Goal: Task Accomplishment & Management: Complete application form

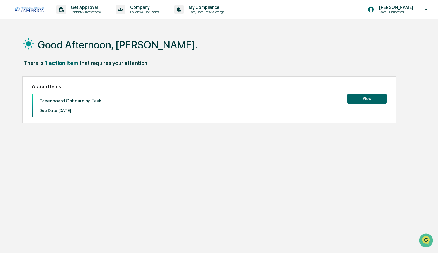
click at [355, 100] on button "View" at bounding box center [366, 98] width 39 height 10
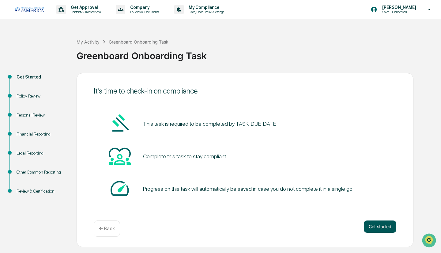
click at [377, 221] on button "Get started" at bounding box center [380, 226] width 32 height 12
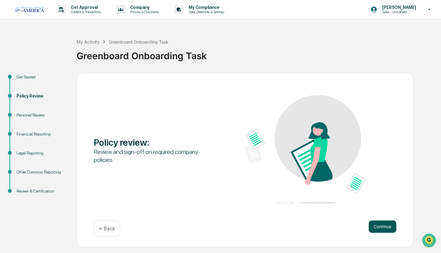
click at [383, 227] on button "Continue" at bounding box center [383, 226] width 28 height 12
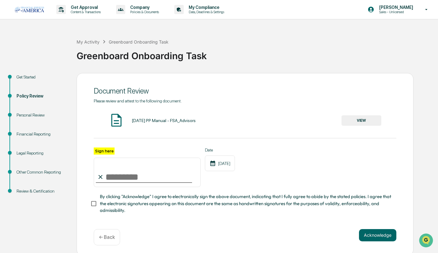
click at [352, 118] on button "VIEW" at bounding box center [361, 120] width 40 height 10
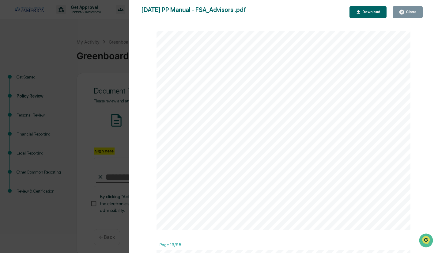
scroll to position [3982, 0]
click at [78, 114] on div "Version History [DATE] 07:13 PM [PERSON_NAME] [DATE] PP Manual - FSA_Advisors .…" at bounding box center [219, 126] width 438 height 253
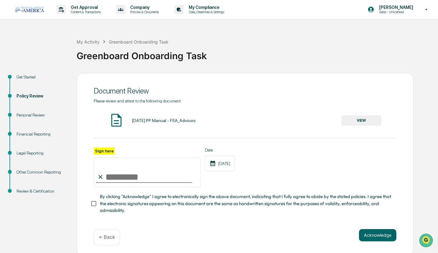
click at [111, 178] on input "Sign here" at bounding box center [147, 171] width 107 height 29
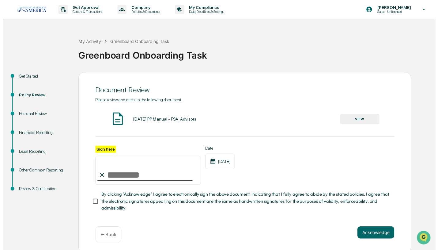
scroll to position [6, 0]
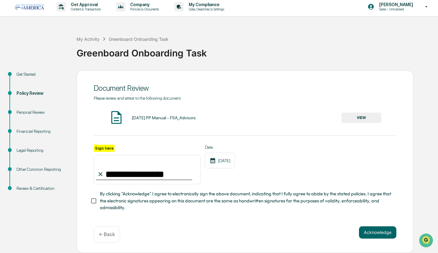
type input "**********"
click at [374, 230] on button "Acknowledge" at bounding box center [377, 232] width 37 height 12
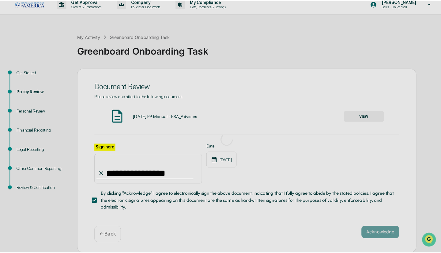
scroll to position [0, 0]
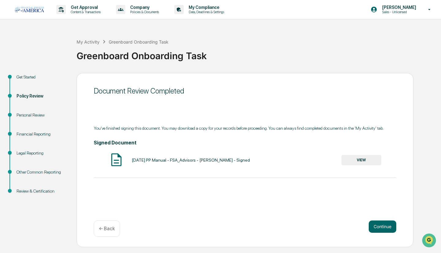
click at [375, 160] on button "VIEW" at bounding box center [361, 160] width 40 height 10
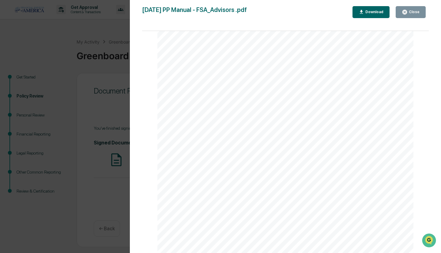
scroll to position [275, 0]
click at [66, 114] on div "Version History [DATE] 07:17 PM [PERSON_NAME] [DATE] PP Manual - FSA_Advisors .…" at bounding box center [220, 126] width 441 height 253
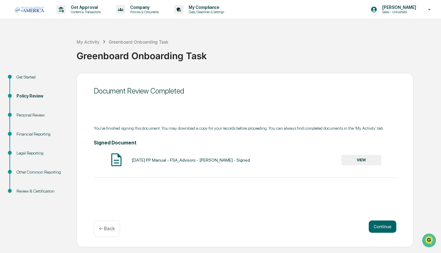
click at [353, 162] on button "VIEW" at bounding box center [361, 160] width 40 height 10
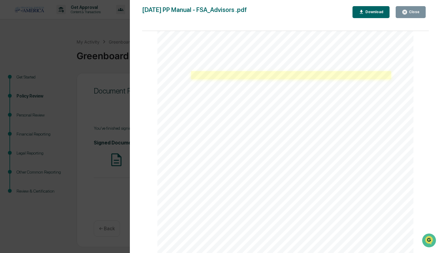
click at [238, 79] on link at bounding box center [291, 75] width 200 height 8
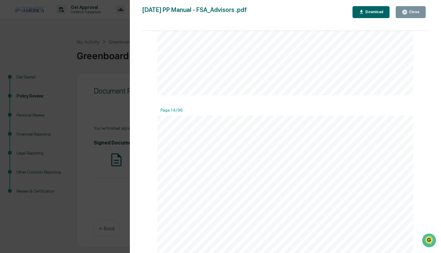
scroll to position [4495, 0]
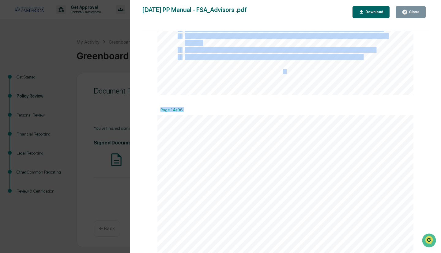
drag, startPoint x: 425, startPoint y: 63, endPoint x: 421, endPoint y: 129, distance: 65.9
click at [421, 129] on div "Page 1/96 i FSA Advi S or S Written Policie S And Procedure S eFF ective dA te …" at bounding box center [285, 145] width 287 height 228
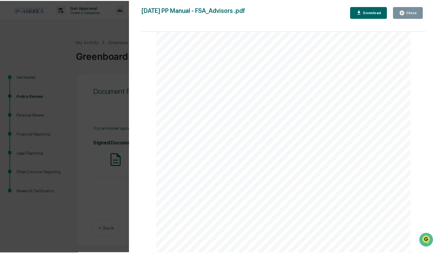
scroll to position [21500, 0]
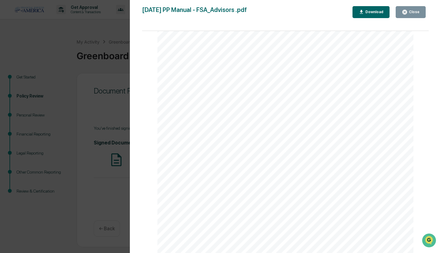
click at [410, 8] on button "Close" at bounding box center [411, 12] width 30 height 12
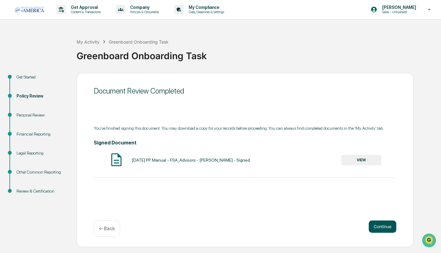
click at [375, 221] on button "Continue" at bounding box center [383, 226] width 28 height 12
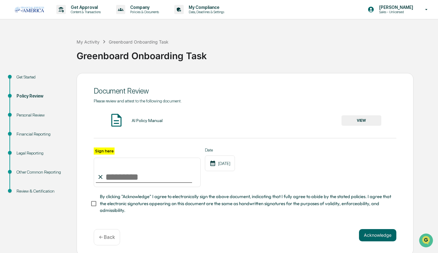
click at [364, 125] on button "VIEW" at bounding box center [361, 120] width 40 height 10
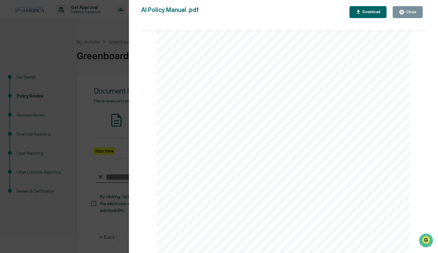
scroll to position [1439, 0]
click at [404, 12] on icon "button" at bounding box center [401, 12] width 5 height 5
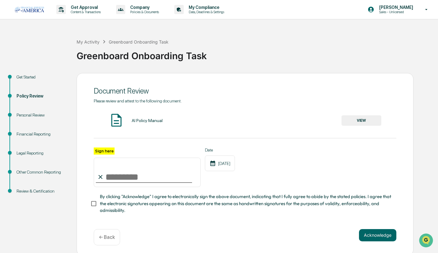
click at [161, 174] on input "Sign here" at bounding box center [147, 171] width 107 height 29
type input "**********"
click at [362, 232] on button "Acknowledge" at bounding box center [377, 235] width 37 height 12
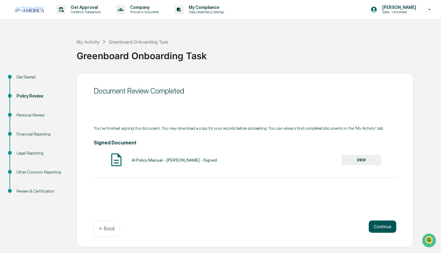
click at [383, 227] on button "Continue" at bounding box center [383, 226] width 28 height 12
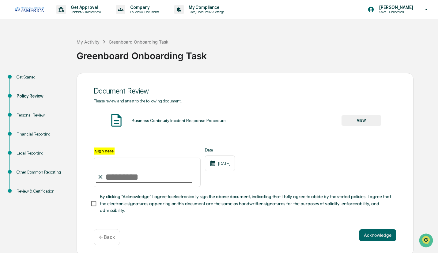
scroll to position [6, 0]
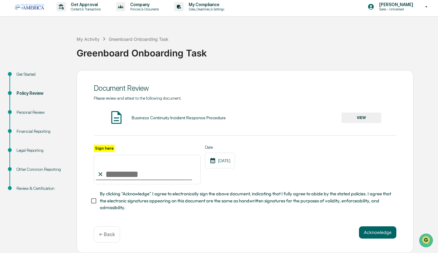
click at [360, 112] on button "VIEW" at bounding box center [361, 117] width 40 height 10
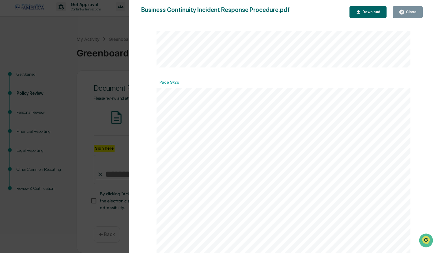
scroll to position [2813, 0]
click at [417, 7] on button "Close" at bounding box center [408, 12] width 30 height 12
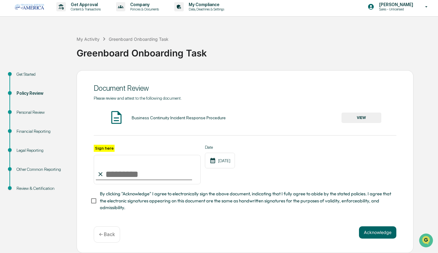
click at [114, 174] on input "Sign here" at bounding box center [147, 169] width 107 height 29
type input "**********"
click at [375, 230] on button "Acknowledge" at bounding box center [377, 232] width 37 height 12
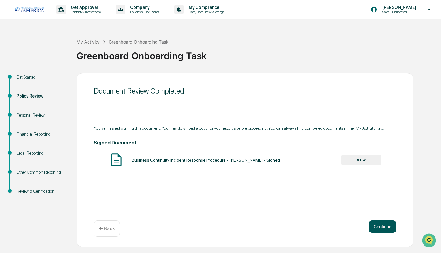
click at [375, 230] on button "Continue" at bounding box center [383, 226] width 28 height 12
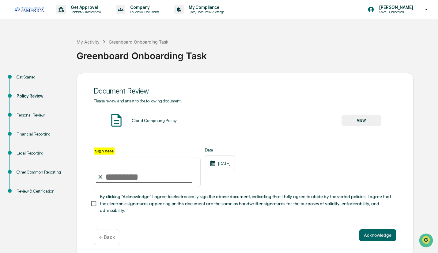
click at [354, 113] on div "Cloud Computing Policy VIEW" at bounding box center [245, 120] width 302 height 16
click at [352, 99] on div "Please review and attest to the following document." at bounding box center [245, 100] width 302 height 5
click at [358, 118] on button "VIEW" at bounding box center [361, 120] width 40 height 10
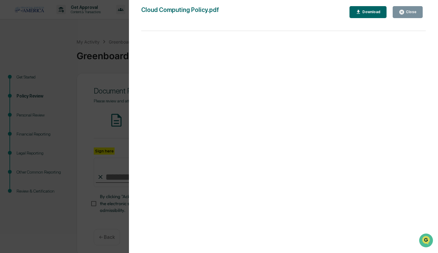
click at [358, 118] on div at bounding box center [283, 145] width 285 height 228
click at [409, 13] on div "Close" at bounding box center [410, 12] width 12 height 4
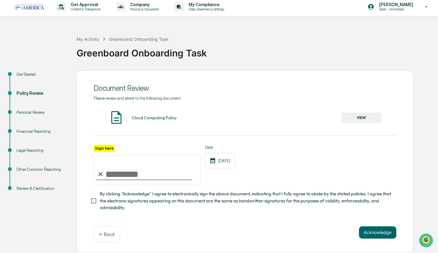
click at [127, 160] on input "Sign here" at bounding box center [147, 169] width 107 height 29
type input "**********"
click at [349, 145] on div "**********" at bounding box center [245, 165] width 302 height 40
click at [388, 235] on button "Acknowledge" at bounding box center [377, 232] width 37 height 12
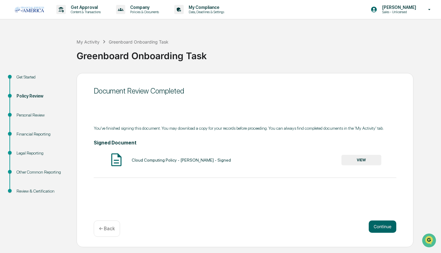
click at [341, 160] on button "VIEW" at bounding box center [361, 160] width 40 height 10
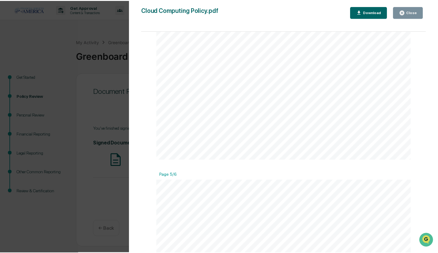
scroll to position [1397, 0]
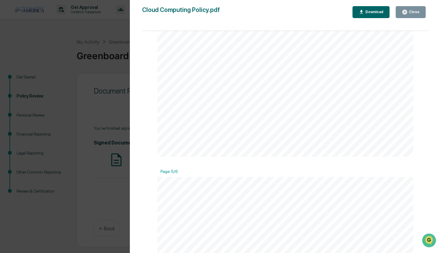
click at [414, 6] on button "Close" at bounding box center [411, 12] width 30 height 12
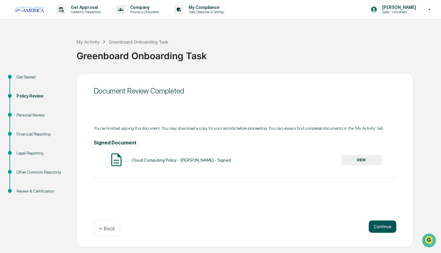
click at [379, 224] on button "Continue" at bounding box center [383, 226] width 28 height 12
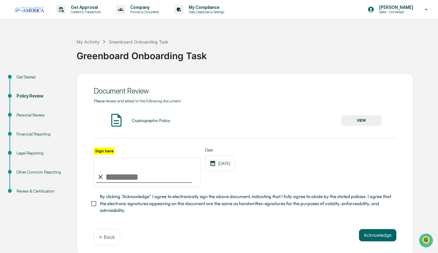
click at [351, 118] on button "VIEW" at bounding box center [361, 120] width 40 height 10
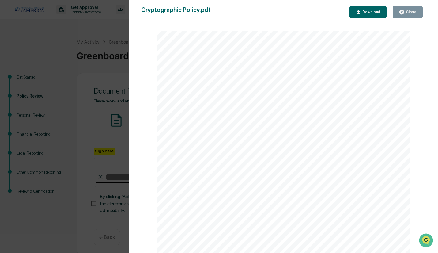
scroll to position [886, 0]
click at [408, 13] on div "Close" at bounding box center [410, 12] width 12 height 4
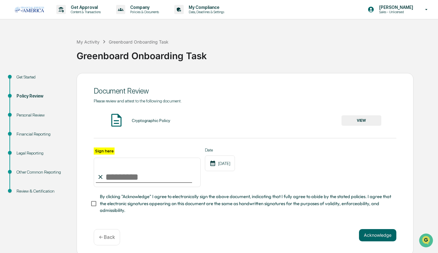
click at [140, 184] on input "Sign here" at bounding box center [147, 171] width 107 height 29
type input "**********"
click at [367, 235] on button "Acknowledge" at bounding box center [377, 235] width 37 height 12
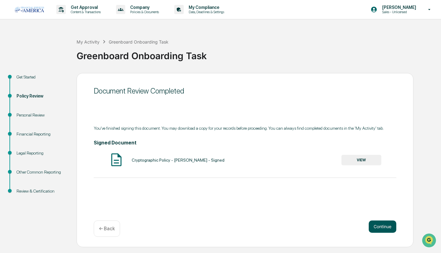
click at [381, 228] on button "Continue" at bounding box center [383, 226] width 28 height 12
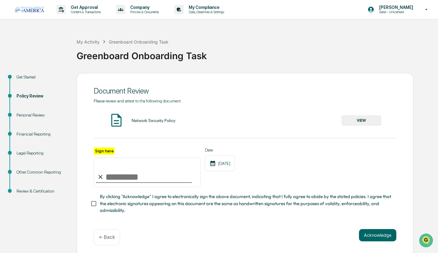
click at [354, 124] on button "VIEW" at bounding box center [361, 120] width 40 height 10
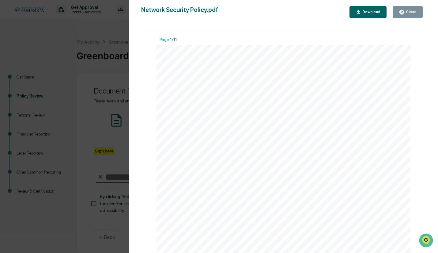
click at [408, 7] on button "Close" at bounding box center [408, 12] width 30 height 12
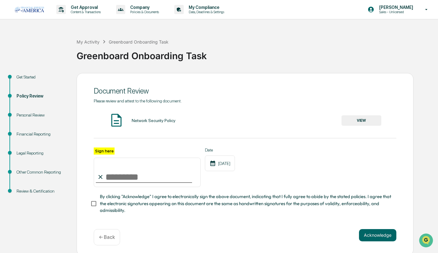
click at [408, 7] on p "[PERSON_NAME]" at bounding box center [395, 7] width 42 height 5
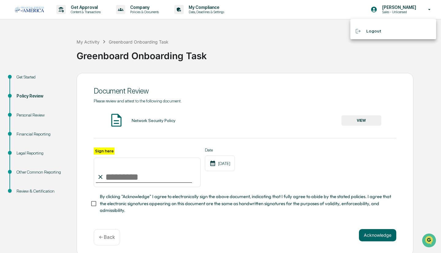
click at [408, 7] on div at bounding box center [220, 126] width 441 height 253
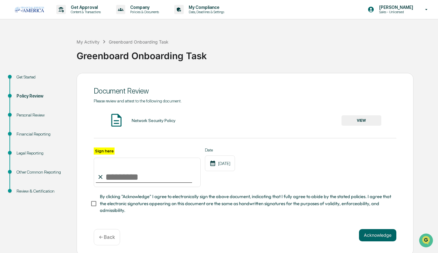
scroll to position [6, 0]
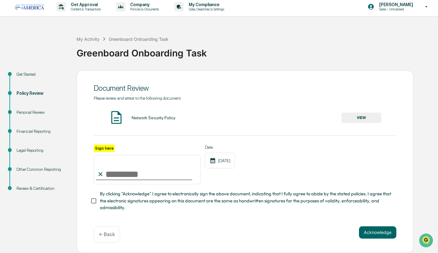
click at [346, 118] on button "VIEW" at bounding box center [361, 117] width 40 height 10
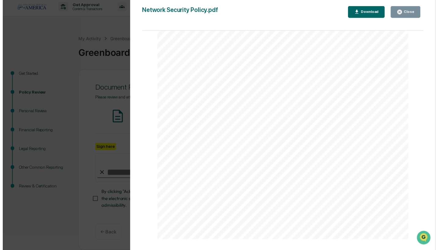
scroll to position [2455, 0]
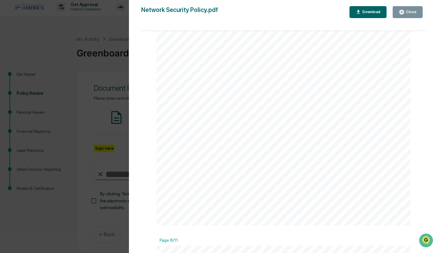
click at [408, 13] on div "Close" at bounding box center [410, 12] width 12 height 4
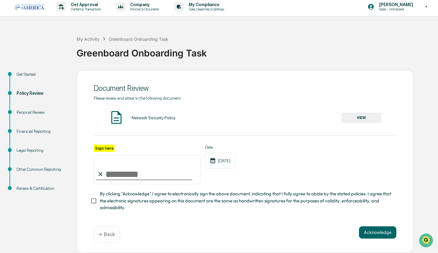
click at [125, 177] on input "Sign here" at bounding box center [147, 169] width 107 height 29
type input "**********"
click at [105, 197] on span "By clicking "Acknowledge" I agree to electronically sign the above document, in…" at bounding box center [245, 200] width 291 height 21
click at [360, 230] on button "Acknowledge" at bounding box center [377, 232] width 37 height 12
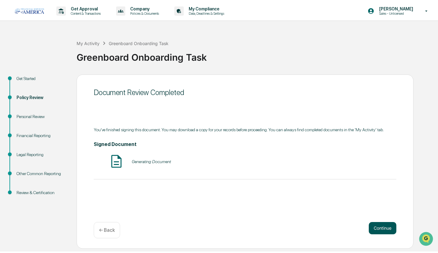
scroll to position [0, 0]
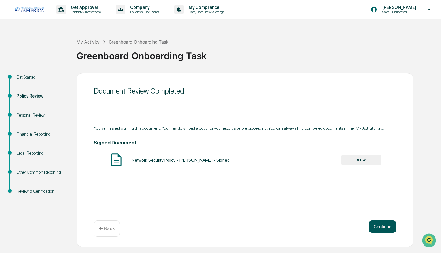
click at [375, 221] on button "Continue" at bounding box center [383, 226] width 28 height 12
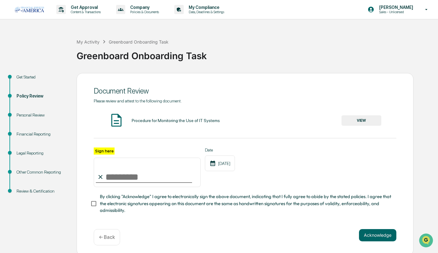
click at [351, 120] on button "VIEW" at bounding box center [361, 120] width 40 height 10
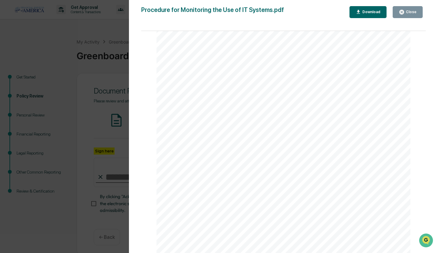
scroll to position [2061, 0]
click at [410, 9] on div "Close" at bounding box center [408, 12] width 18 height 6
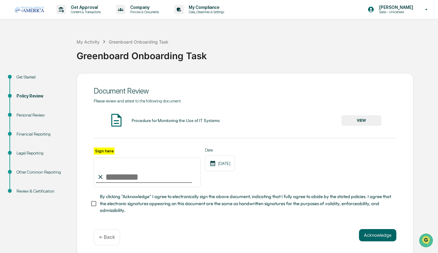
click at [173, 173] on input "Sign here" at bounding box center [147, 171] width 107 height 29
type input "**********"
click at [161, 205] on span "By clicking "Acknowledge" I agree to electronically sign the above document, in…" at bounding box center [245, 203] width 291 height 21
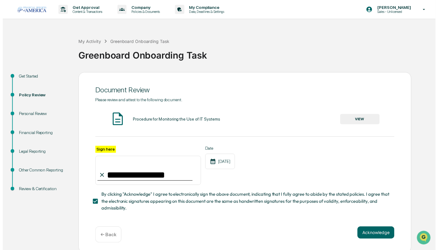
scroll to position [6, 0]
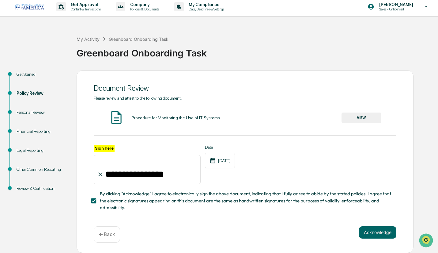
click at [229, 222] on div "**********" at bounding box center [245, 161] width 337 height 182
click at [369, 234] on button "Acknowledge" at bounding box center [377, 232] width 37 height 12
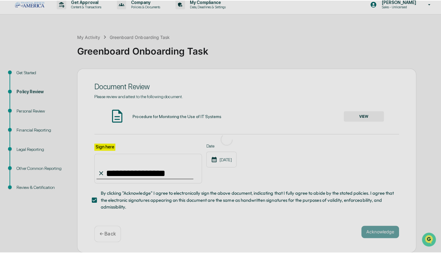
scroll to position [0, 0]
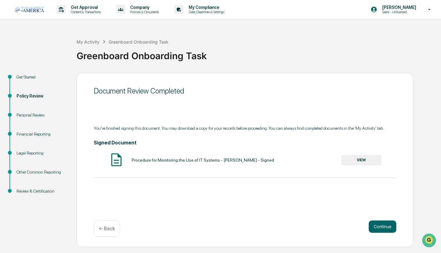
click at [379, 220] on div "Document Review Completed You've finished signing this document. You may downlo…" at bounding box center [245, 160] width 337 height 174
click at [379, 224] on button "Continue" at bounding box center [383, 226] width 28 height 12
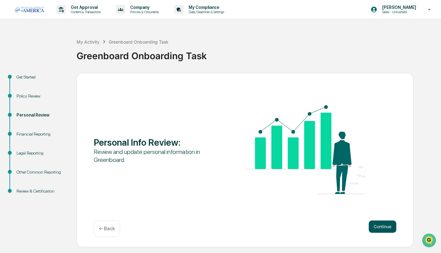
click at [371, 224] on button "Continue" at bounding box center [383, 226] width 28 height 12
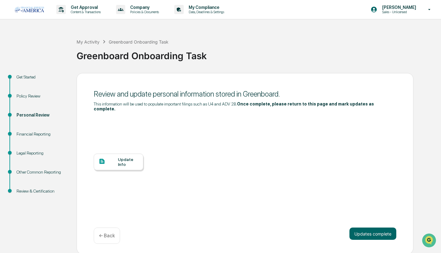
click at [129, 157] on div "Update Info" at bounding box center [128, 162] width 21 height 10
click at [358, 51] on div "Greenboard Onboarding Task" at bounding box center [257, 53] width 361 height 16
click at [366, 62] on div "Greenboard Onboarding Task" at bounding box center [257, 54] width 361 height 18
click at [393, 74] on div "Review and update personal information stored in Greenboard. This information w…" at bounding box center [245, 163] width 337 height 181
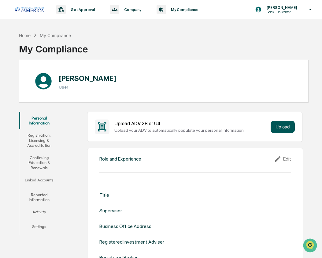
click at [290, 130] on button "Upload" at bounding box center [283, 127] width 24 height 12
